Goal: Information Seeking & Learning: Understand process/instructions

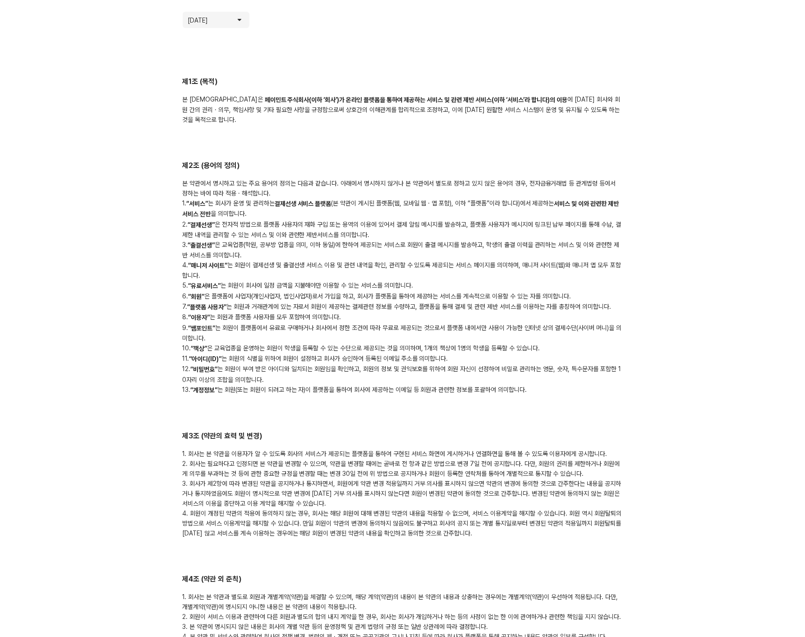
scroll to position [100, 0]
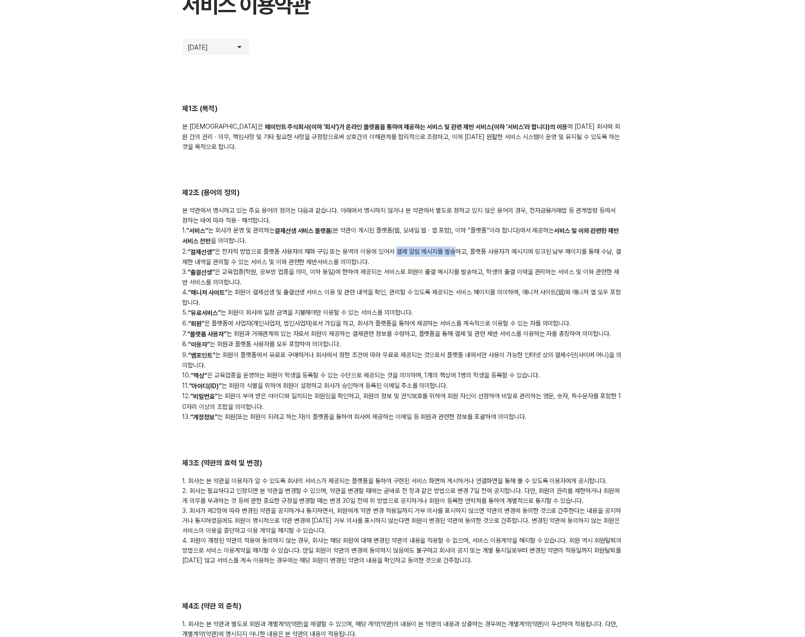
drag, startPoint x: 399, startPoint y: 240, endPoint x: 458, endPoint y: 240, distance: 58.7
click at [458, 240] on div "본 약관에서 명시하고 있는 주요 용어의 정의는 다음과 같습니다. 아래에서 명시하지 않거나 본 약관에서 별도로 정하고 있지 않은 용어의 경우, …" at bounding box center [403, 313] width 440 height 217
copy div "결제 알림 메시지를 발송"
drag, startPoint x: 472, startPoint y: 239, endPoint x: 332, endPoint y: 252, distance: 140.9
click at [332, 252] on div "본 약관에서 명시하고 있는 주요 용어의 정의는 다음과 같습니다. 아래에서 명시하지 않거나 본 약관에서 별도로 정하고 있지 않은 용어의 경우, …" at bounding box center [403, 313] width 440 height 217
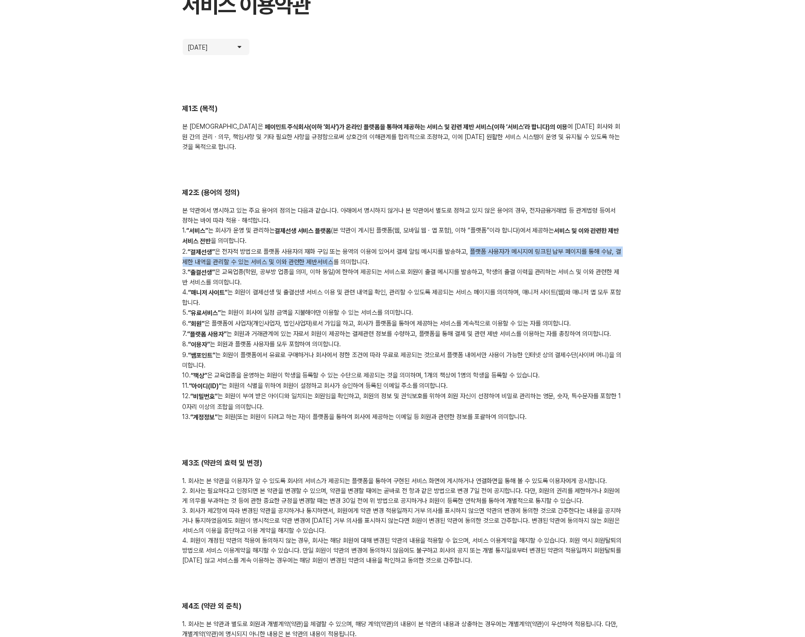
copy div "플랫폼 사용자가 메시지에 링크된 납부 페이지를 통해 수납, 결제한 내역을 관리할 수 있는 서비스 및 이와 관련한 제반서비스"
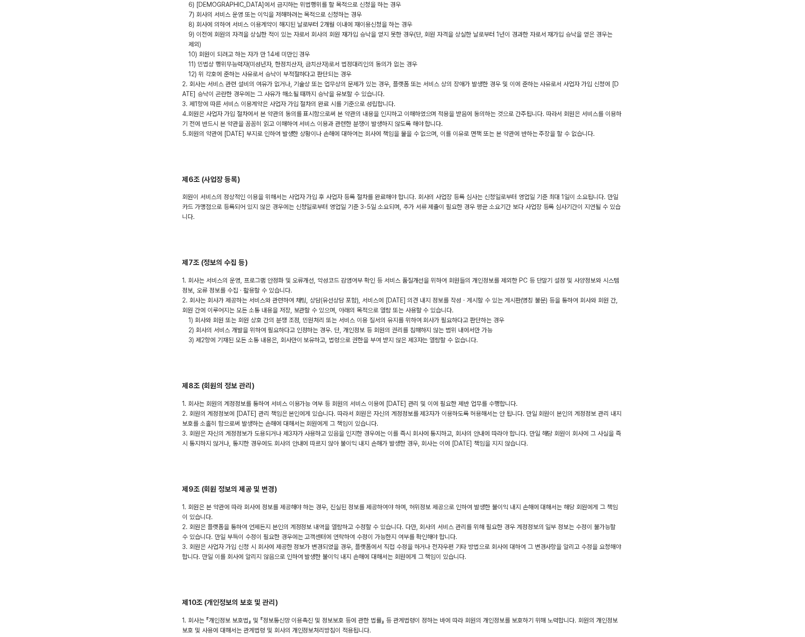
scroll to position [903, 0]
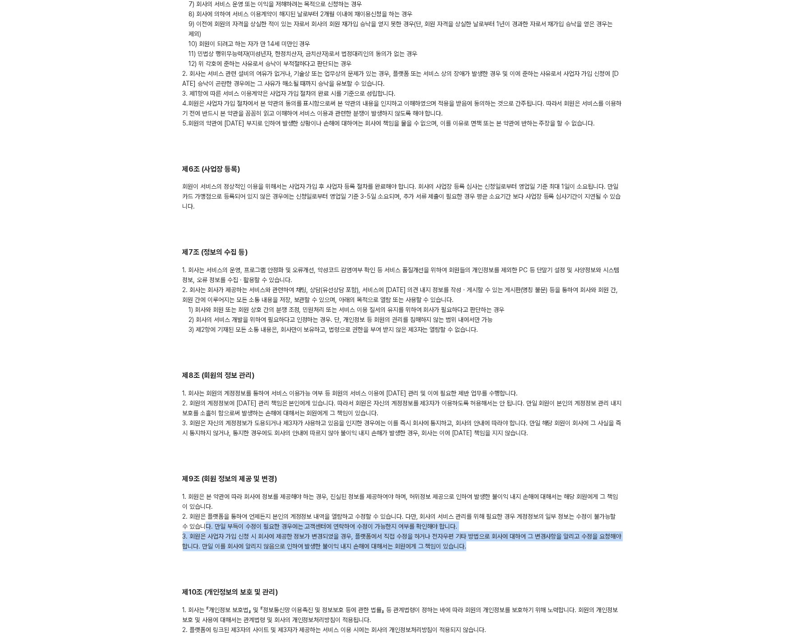
drag, startPoint x: 201, startPoint y: 514, endPoint x: 555, endPoint y: 532, distance: 355.2
click at [555, 532] on div "1. 회원은 본 약관에 따라 회사에 정보를 제공해야 하는 경우, 진실된 정보를 제공하여야 하며, 허위정보 제공으로 인하여 발생한 불이익 내지 …" at bounding box center [403, 521] width 440 height 60
click at [555, 535] on div "1. 회원은 본 약관에 따라 회사에 정보를 제공해야 하는 경우, 진실된 정보를 제공하여야 하며, 허위정보 제공으로 인하여 발생한 불이익 내지 …" at bounding box center [403, 521] width 440 height 60
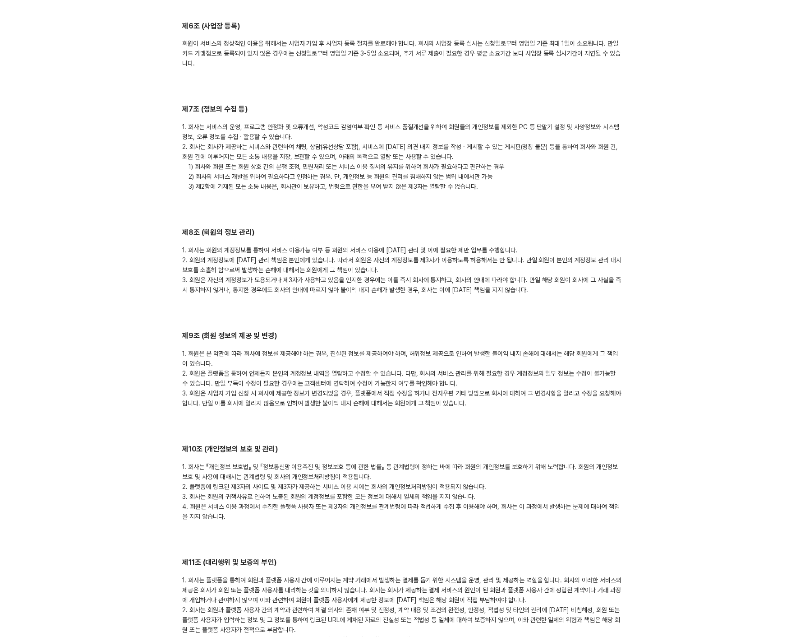
scroll to position [1103, 0]
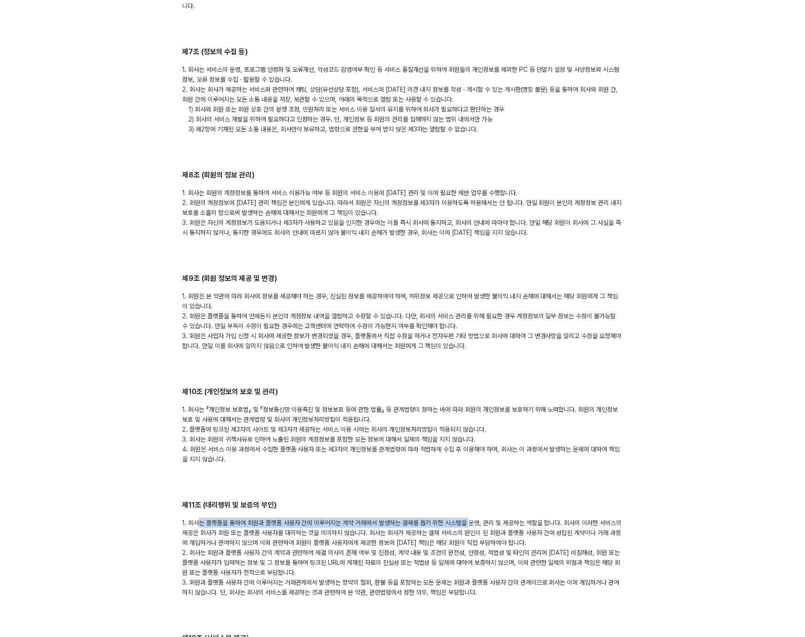
drag, startPoint x: 198, startPoint y: 510, endPoint x: 468, endPoint y: 506, distance: 269.9
click at [468, 518] on div "1. 회사는 플랫폼을 통하여 회원과 플랫폼 사용자 간에 이루어지는 계약 거래에서 발생하는 결제를 돕기 위한 시스템을 운영, 관리 및 제공하는 …" at bounding box center [403, 557] width 440 height 79
click at [247, 518] on div "1. 회사는 플랫폼을 통하여 회원과 플랫폼 사용자 간에 이루어지는 계약 거래에서 발생하는 결제를 돕기 위한 시스템을 운영, 관리 및 제공하는 …" at bounding box center [403, 557] width 440 height 79
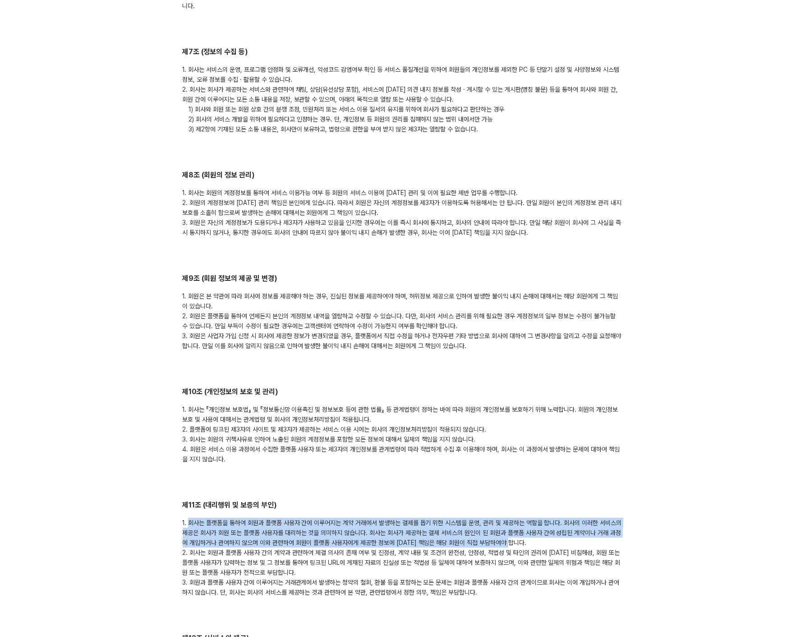
drag, startPoint x: 189, startPoint y: 511, endPoint x: 572, endPoint y: 528, distance: 383.9
click at [572, 528] on div "1. 회사는 플랫폼을 통하여 회원과 플랫폼 사용자 간에 이루어지는 계약 거래에서 발생하는 결제를 돕기 위한 시스템을 운영, 관리 및 제공하는 …" at bounding box center [403, 557] width 440 height 79
copy div "회사는 플랫폼을 통하여 회원과 플랫폼 사용자 간에 이루어지는 계약 거래에서 발생하는 결제를 돕기 위한 시스템을 운영, 관리 및 제공하는 역할을…"
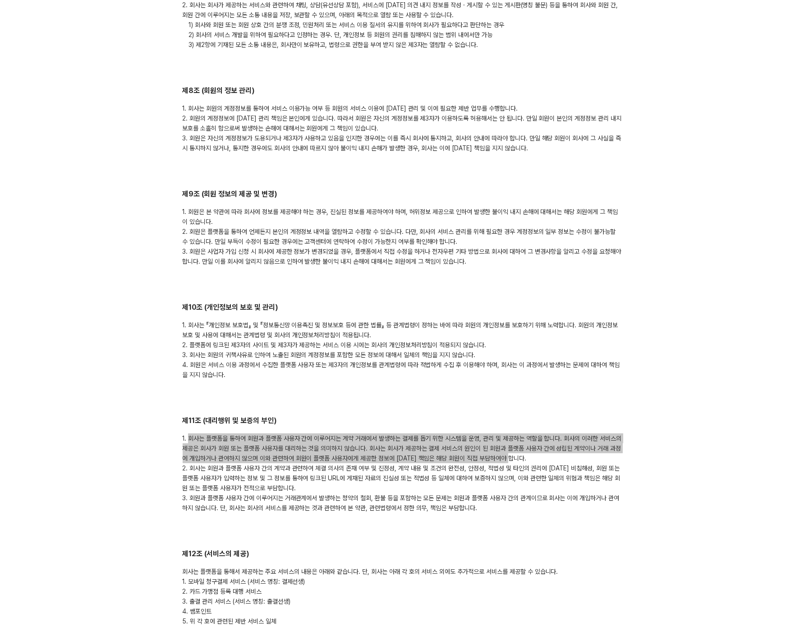
scroll to position [1203, 0]
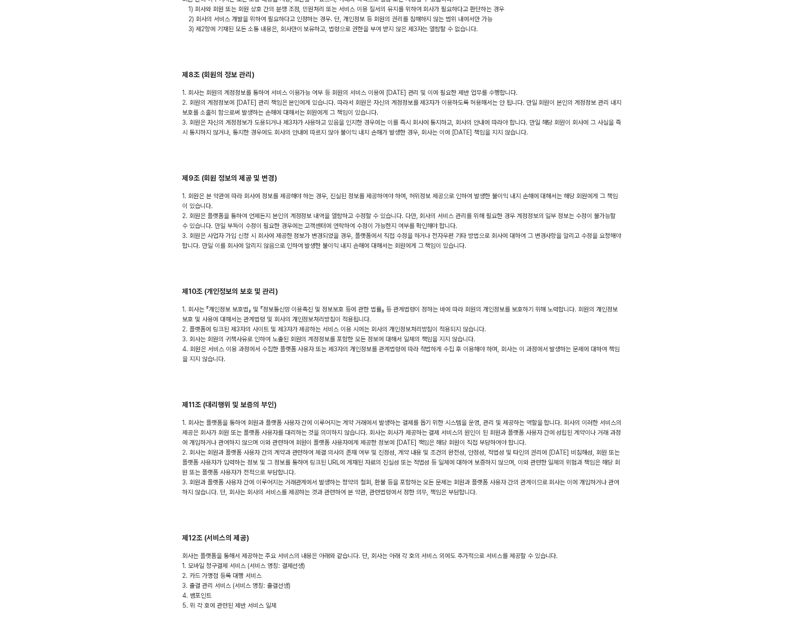
click at [471, 328] on div "1. 회사는 『개인정보 보호법』 및 『정보통신망 이용촉진 및 정보보호 등에 관한 법률』 등 관계법령이 정하는 바에 따라 회원의 개인정보를 보호…" at bounding box center [403, 334] width 440 height 60
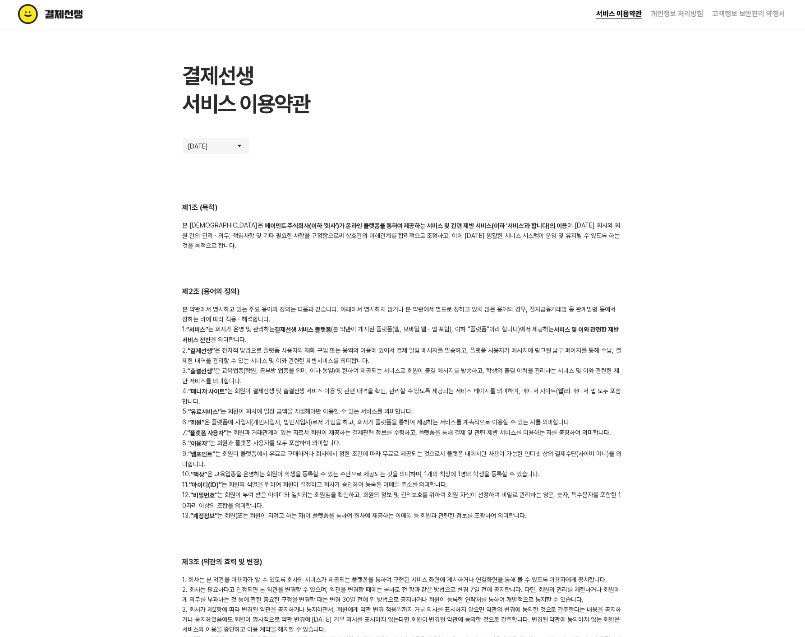
scroll to position [0, 0]
click at [608, 15] on link "서비스 이용약관" at bounding box center [620, 15] width 46 height 9
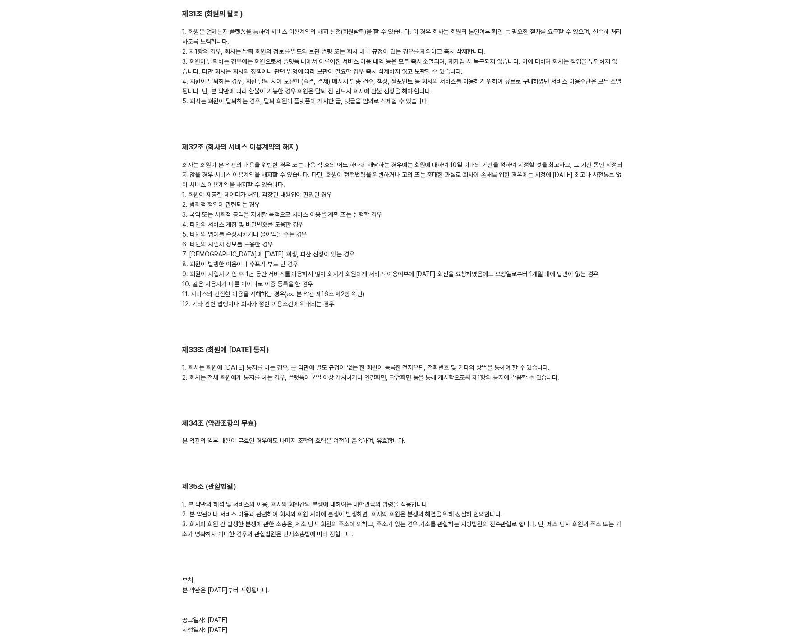
scroll to position [4332, 0]
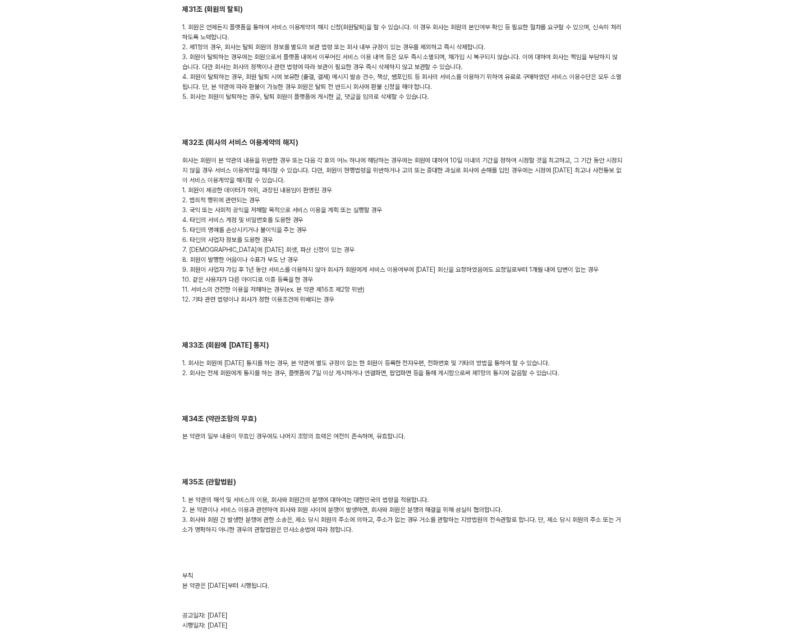
drag, startPoint x: 495, startPoint y: 568, endPoint x: 449, endPoint y: 564, distance: 46.2
click at [449, 570] on div "부칙 본 약관은 [DATE]부터 시행됩니다. 공고일자: [DATE] 시행일자: [DATE]" at bounding box center [403, 600] width 440 height 60
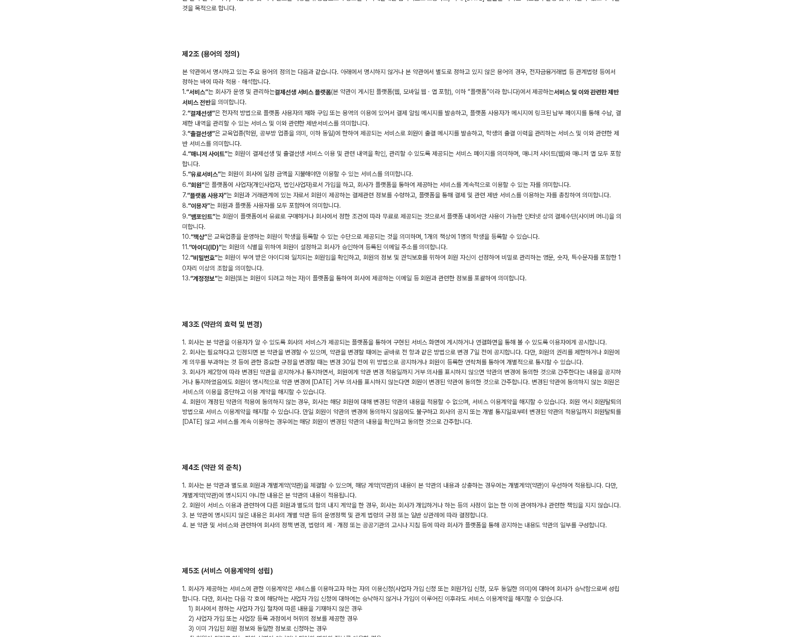
scroll to position [0, 0]
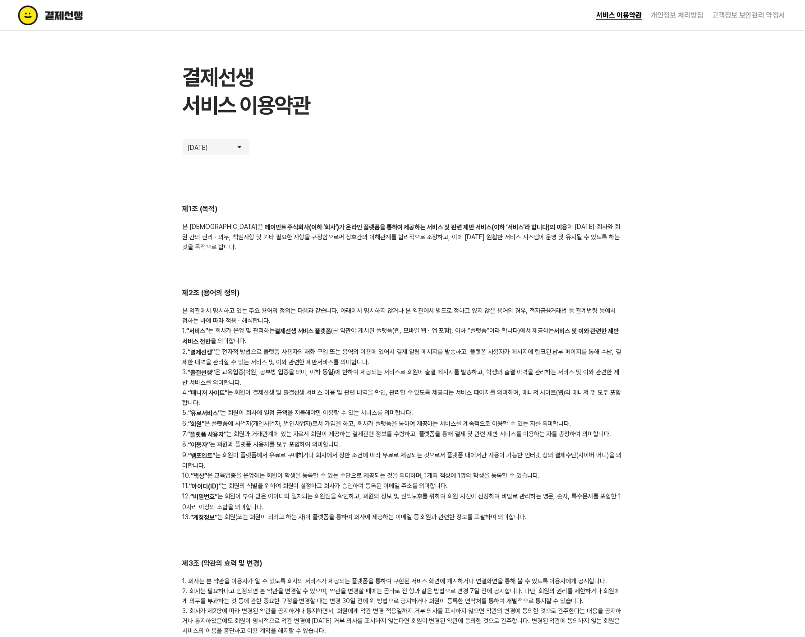
click at [396, 377] on div "본 약관에서 명시하고 있는 주요 용어의 정의는 다음과 같습니다. 아래에서 명시하지 않거나 본 약관에서 별도로 정하고 있지 않은 용어의 경우, …" at bounding box center [403, 413] width 440 height 217
click at [625, 16] on link "서비스 이용약관" at bounding box center [620, 15] width 46 height 9
drag, startPoint x: 274, startPoint y: 431, endPoint x: 260, endPoint y: 431, distance: 14.0
click at [260, 431] on div "본 약관에서 명시하고 있는 주요 용어의 정의는 다음과 같습니다. 아래에서 명시하지 않거나 본 약관에서 별도로 정하고 있지 않은 용어의 경우, …" at bounding box center [403, 413] width 440 height 217
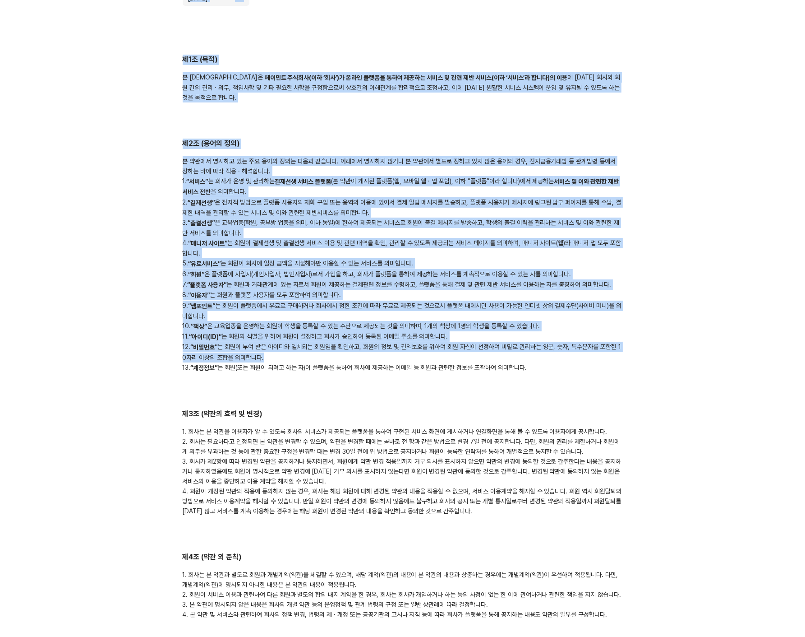
scroll to position [150, 0]
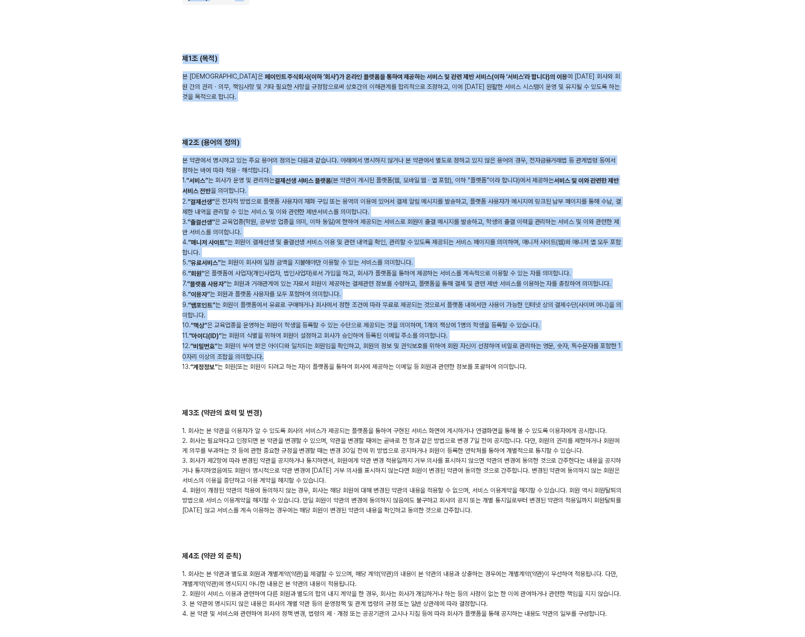
drag, startPoint x: 186, startPoint y: 74, endPoint x: 601, endPoint y: 347, distance: 496.3
